Goal: Find specific page/section: Find specific page/section

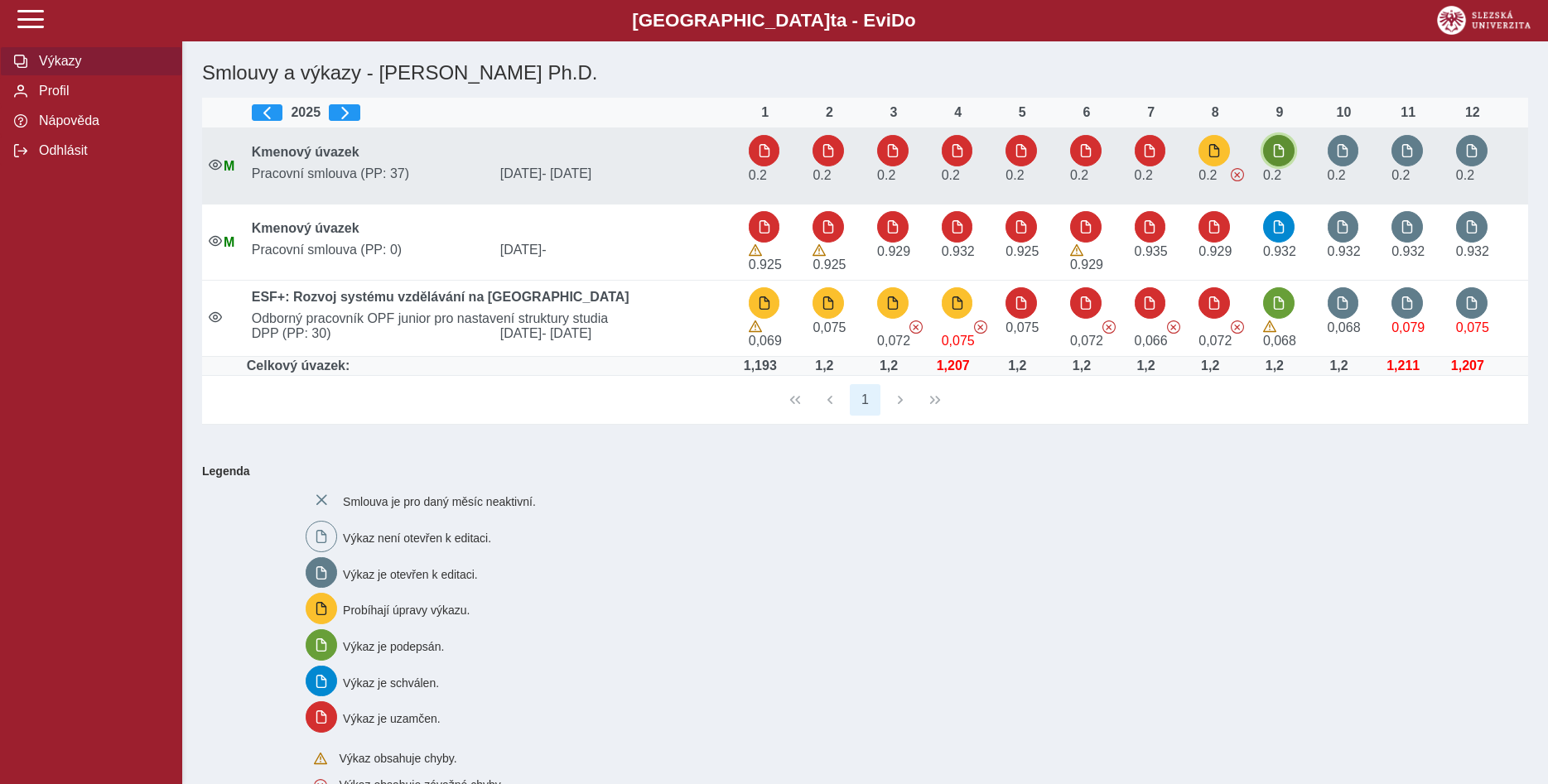
click at [1277, 155] on span "button" at bounding box center [1278, 150] width 13 height 13
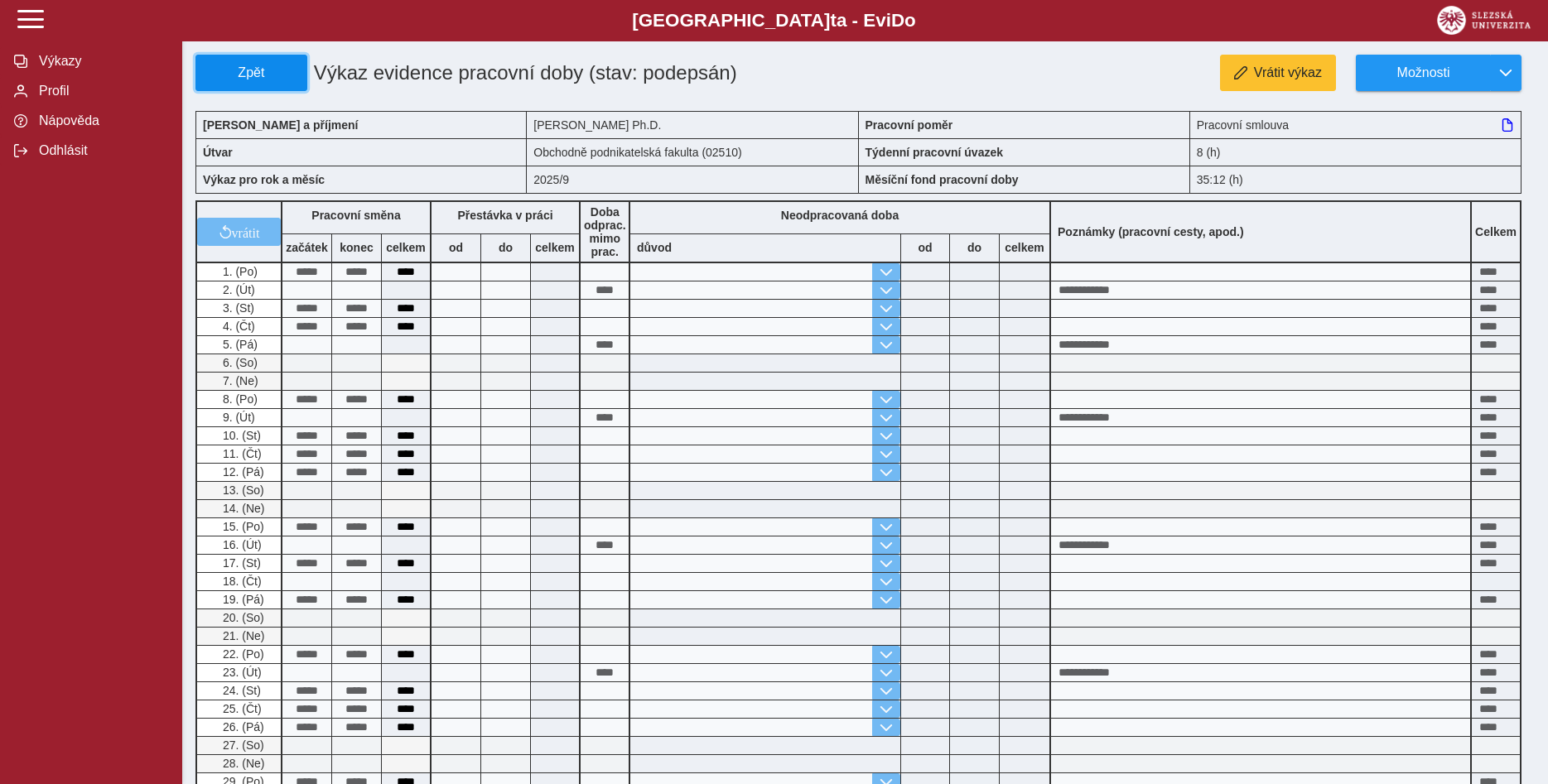
click at [243, 69] on span "Zpět" at bounding box center [251, 73] width 97 height 15
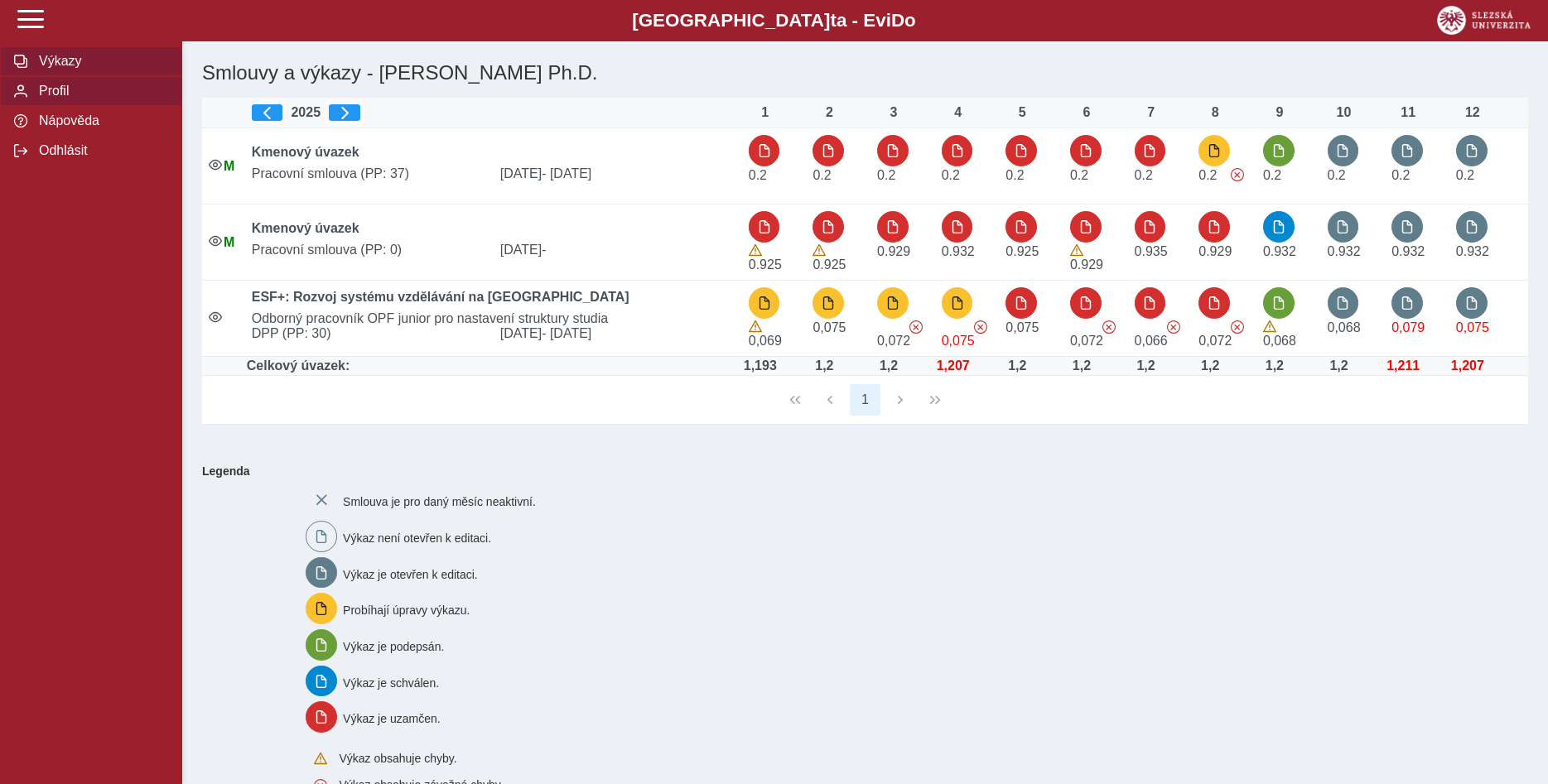
click at [60, 98] on span "Profil" at bounding box center [101, 90] width 134 height 15
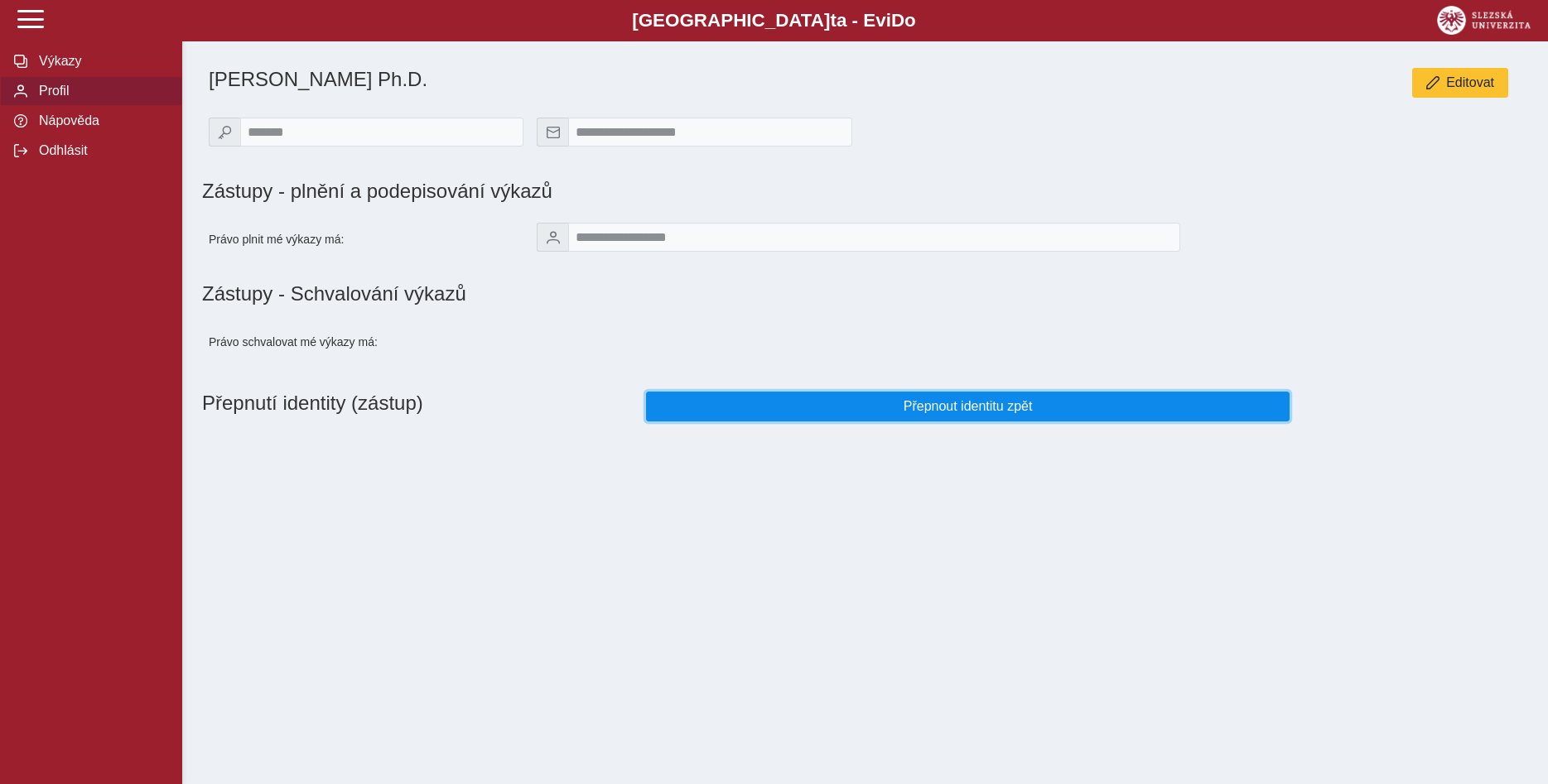
click at [979, 414] on span "Přepnout identitu zpět" at bounding box center [967, 406] width 615 height 15
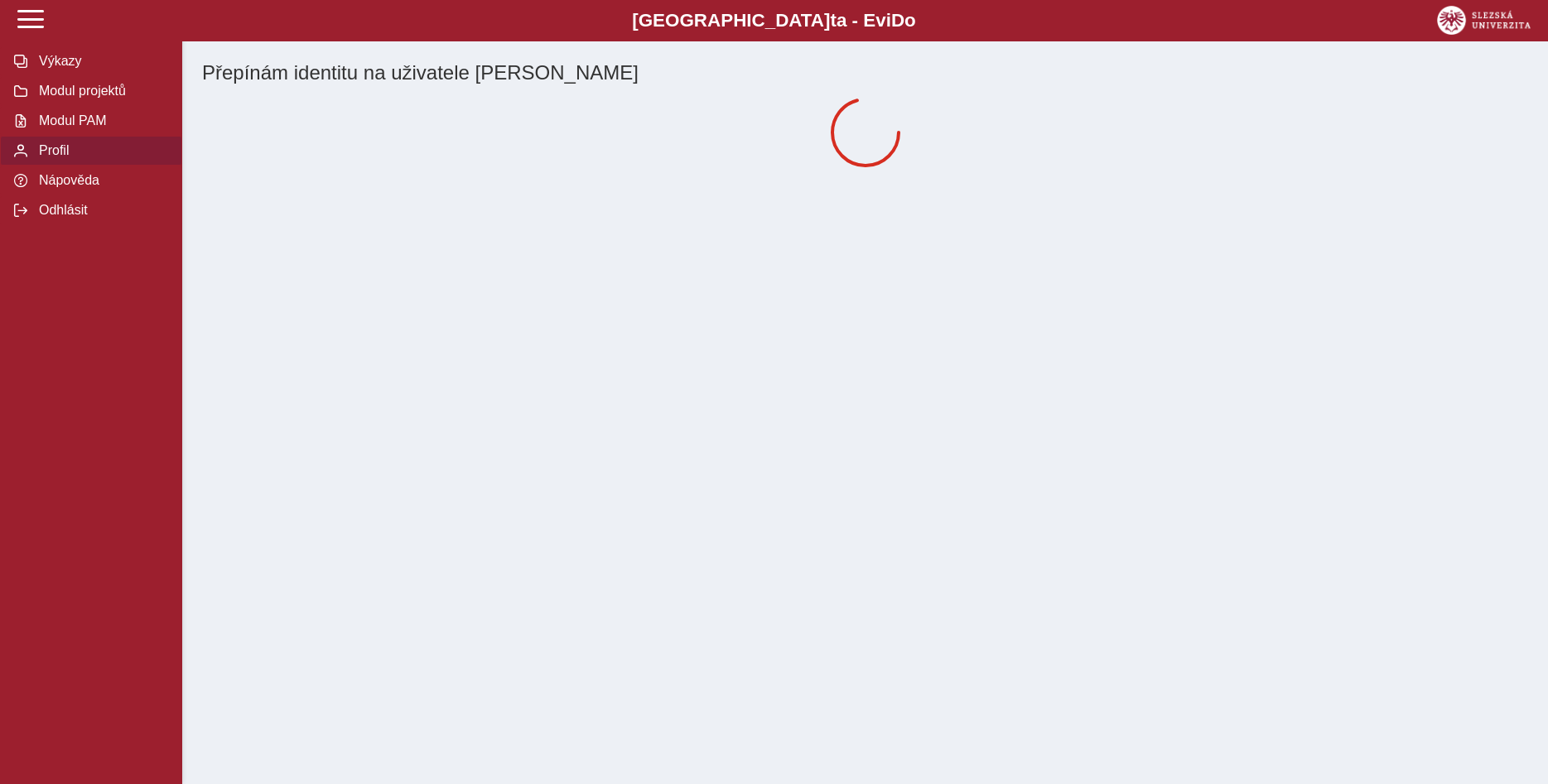
click at [958, 455] on div "Slezská univerzi t a - Evi D o EviDo Výkazy Modul projektů Modul PAM Profil Náp…" at bounding box center [774, 392] width 1548 height 784
click at [117, 159] on span "Profil" at bounding box center [101, 151] width 134 height 15
click at [53, 68] on span "Výkazy" at bounding box center [101, 60] width 134 height 15
